Goal: Communication & Community: Answer question/provide support

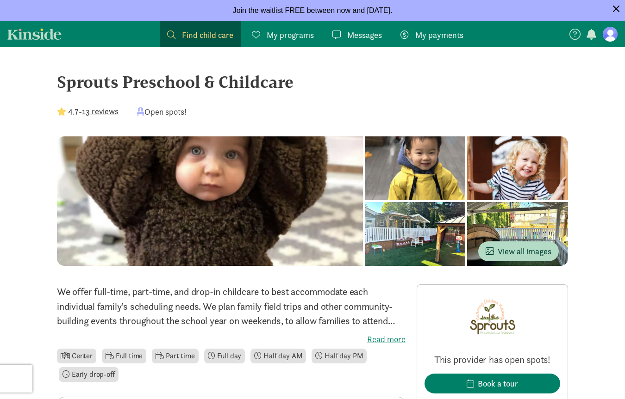
scroll to position [379, 0]
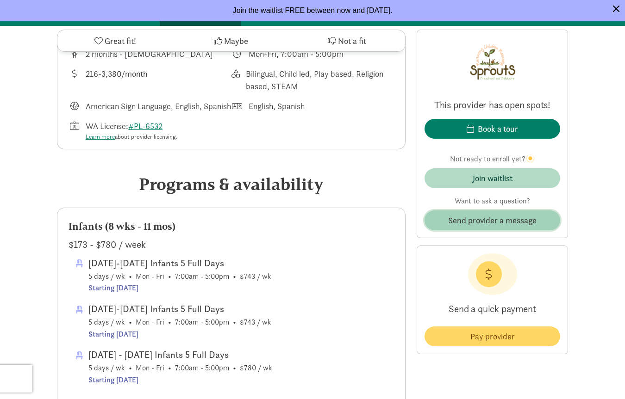
click at [478, 226] on span "Send provider a message" at bounding box center [492, 220] width 88 height 12
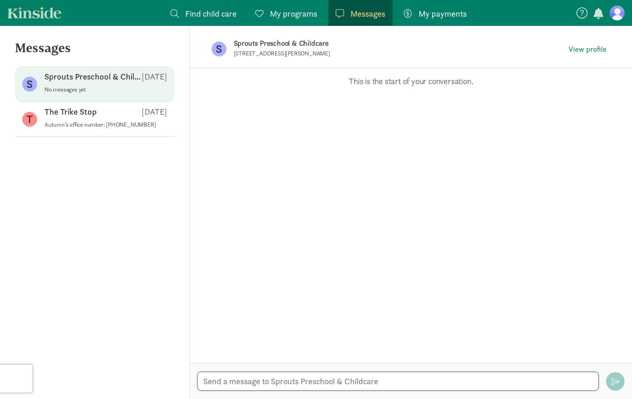
click at [240, 379] on textarea at bounding box center [398, 381] width 402 height 19
paste textarea "I hope this message finds you well. I’m currently expecting, with a due date of…"
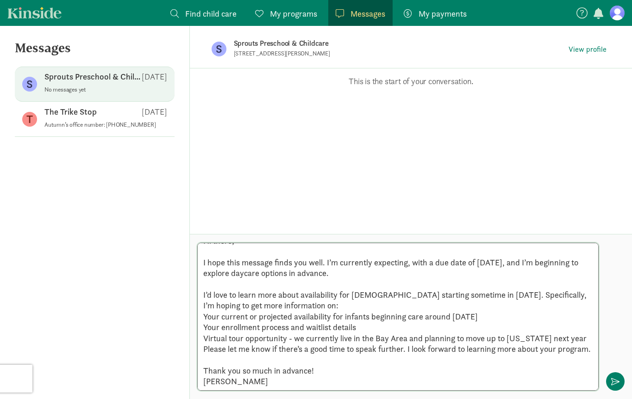
scroll to position [20, 0]
click at [201, 345] on textarea "Hi there, I hope this message finds you well. I’m currently expecting, with a d…" at bounding box center [398, 317] width 402 height 148
click at [202, 340] on textarea "Hi there, I hope this message finds you well. I’m currently expecting, with a d…" at bounding box center [398, 317] width 402 height 148
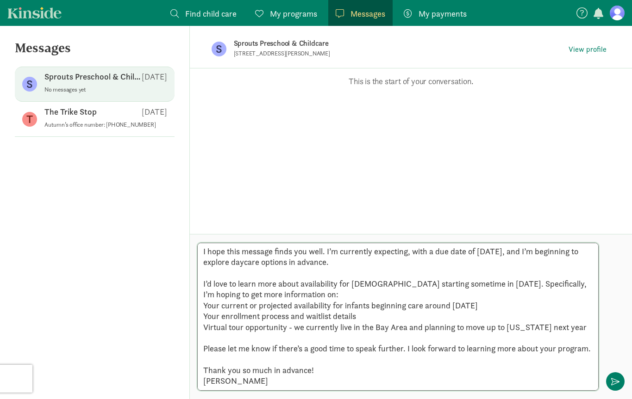
scroll to position [31, 0]
click at [284, 345] on textarea "Hi there, I hope this message finds you well. I’m currently expecting, with a d…" at bounding box center [398, 317] width 402 height 148
click at [286, 348] on textarea "Hi there, I hope this message finds you well. I’m currently expecting, with a d…" at bounding box center [398, 317] width 402 height 148
click at [286, 356] on textarea "Hi there, I hope this message finds you well. I’m currently expecting, with a d…" at bounding box center [398, 317] width 402 height 148
drag, startPoint x: 289, startPoint y: 333, endPoint x: 290, endPoint y: 371, distance: 38.4
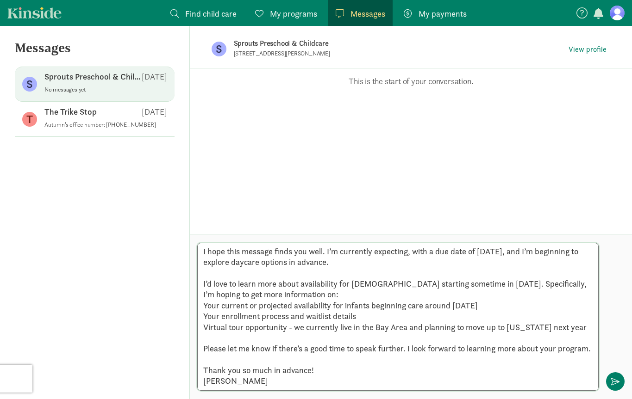
click at [290, 370] on textarea "Hi there, I hope this message finds you well. I’m currently expecting, with a d…" at bounding box center [398, 317] width 402 height 148
click at [290, 371] on textarea "Hi there, I hope this message finds you well. I’m currently expecting, with a d…" at bounding box center [398, 317] width 402 height 148
type textarea "Hi there, I hope this message finds you well. I’m currently expecting, with a d…"
click at [619, 390] on button "button" at bounding box center [615, 381] width 19 height 19
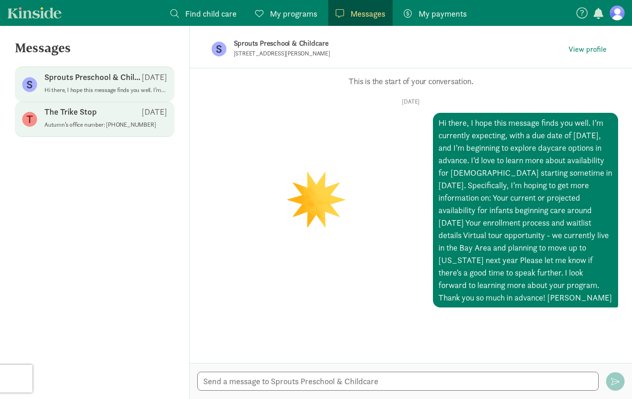
scroll to position [0, 0]
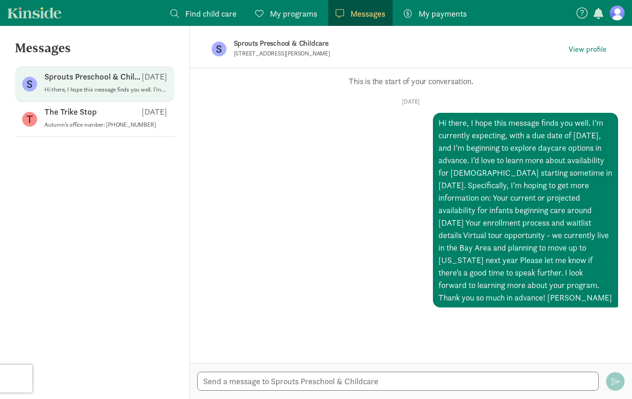
click at [43, 21] on nav "Find child care Find My programs Programs Messages Messages My payments Pay" at bounding box center [316, 13] width 632 height 26
click at [43, 14] on link "Kinside" at bounding box center [34, 13] width 54 height 12
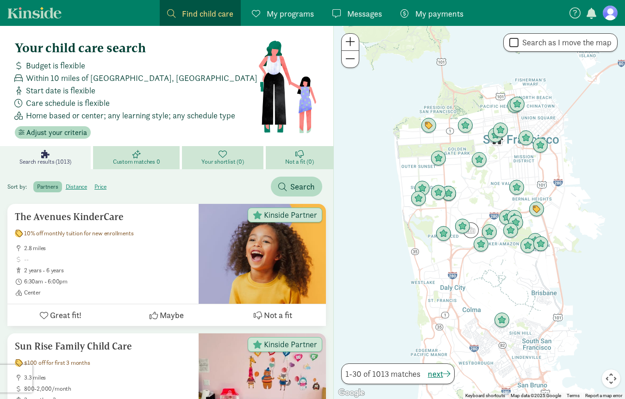
click at [353, 12] on span "Messages" at bounding box center [364, 13] width 35 height 12
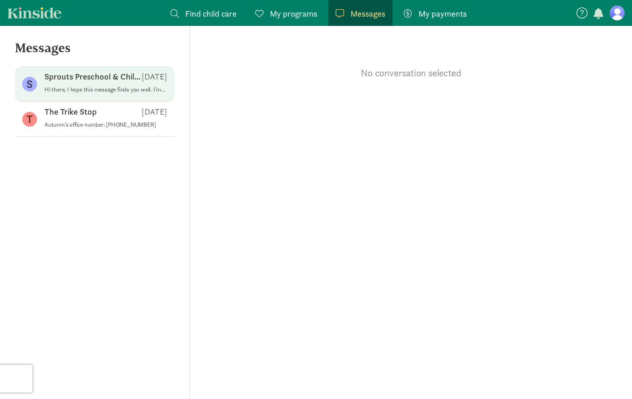
click at [111, 83] on div "Sprouts Preschool & Childcare [DATE]" at bounding box center [105, 78] width 123 height 15
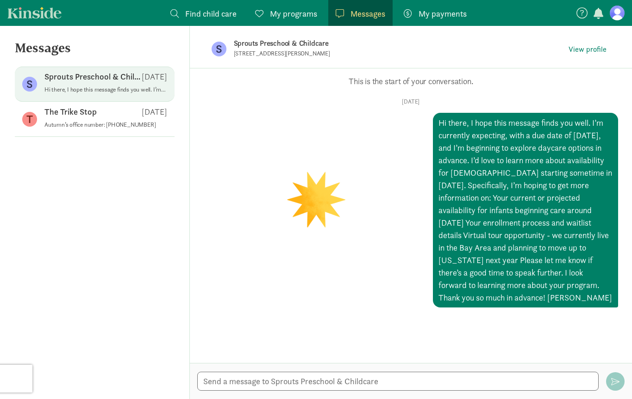
click at [292, 44] on p "Sprouts Preschool & Childcare" at bounding box center [380, 43] width 292 height 13
click at [579, 49] on span "View profile" at bounding box center [587, 49] width 38 height 11
